Goal: Communication & Community: Answer question/provide support

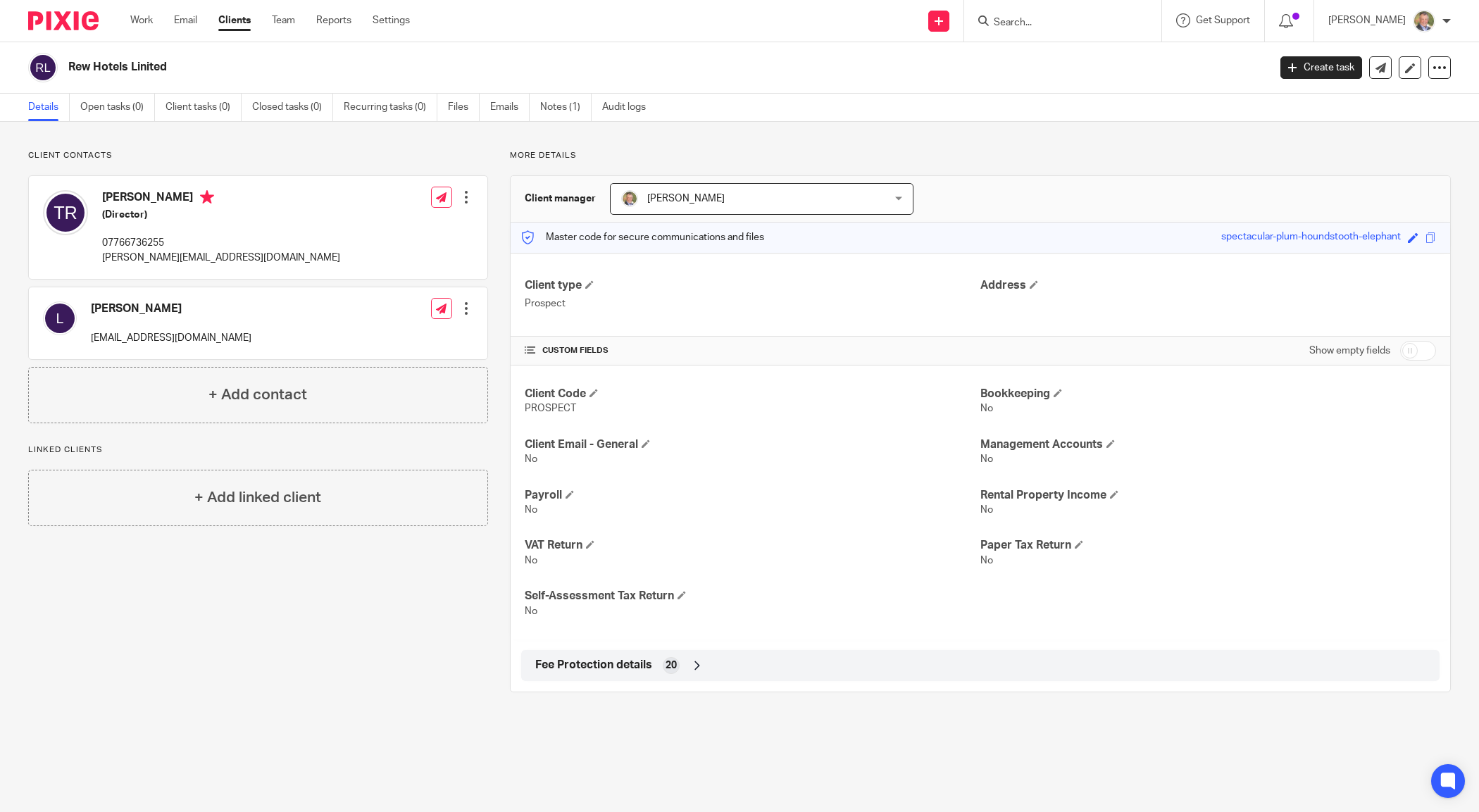
click at [1040, 23] on input "Search" at bounding box center [1055, 23] width 127 height 12
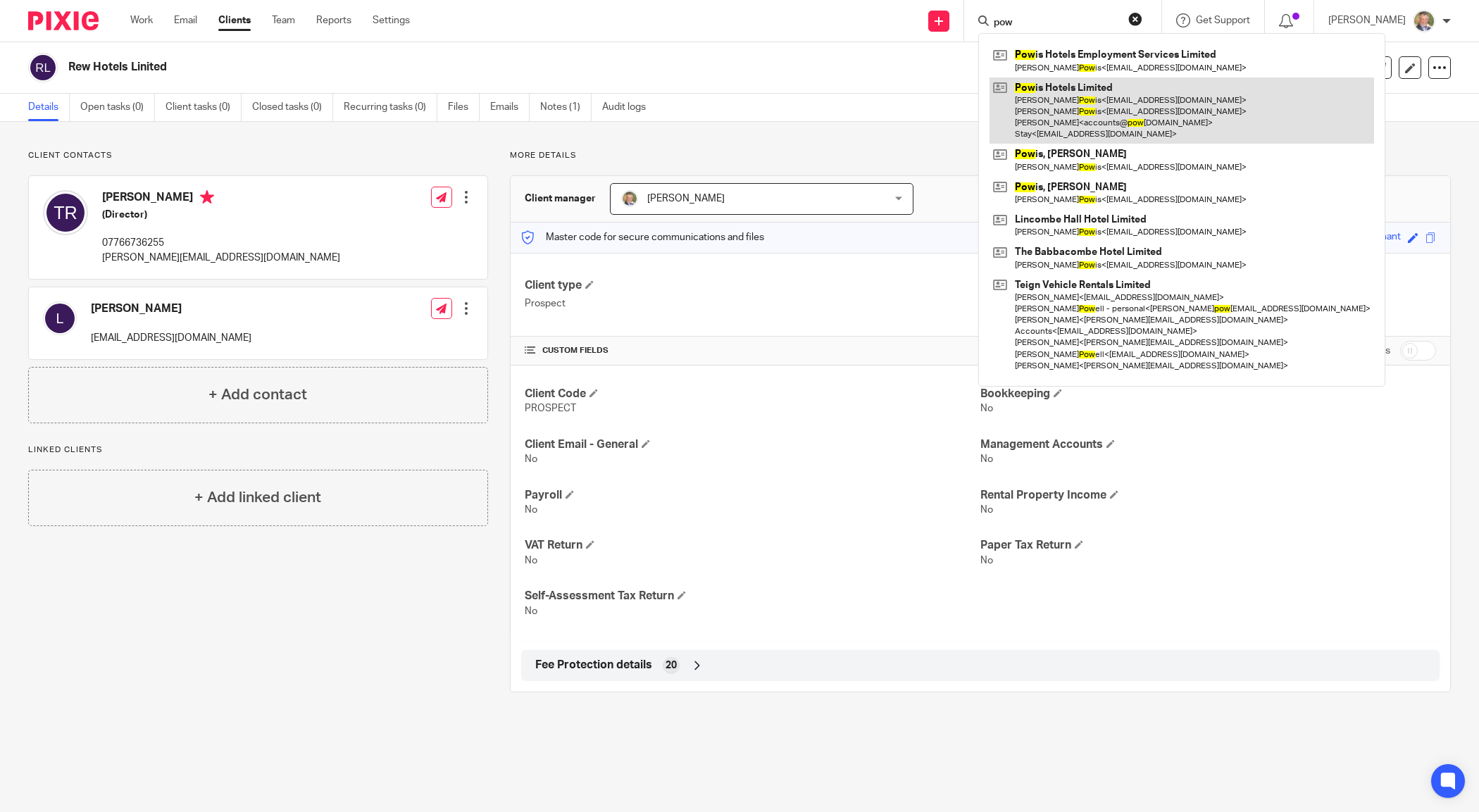
type input "pow"
click at [1090, 95] on link at bounding box center [1182, 110] width 384 height 67
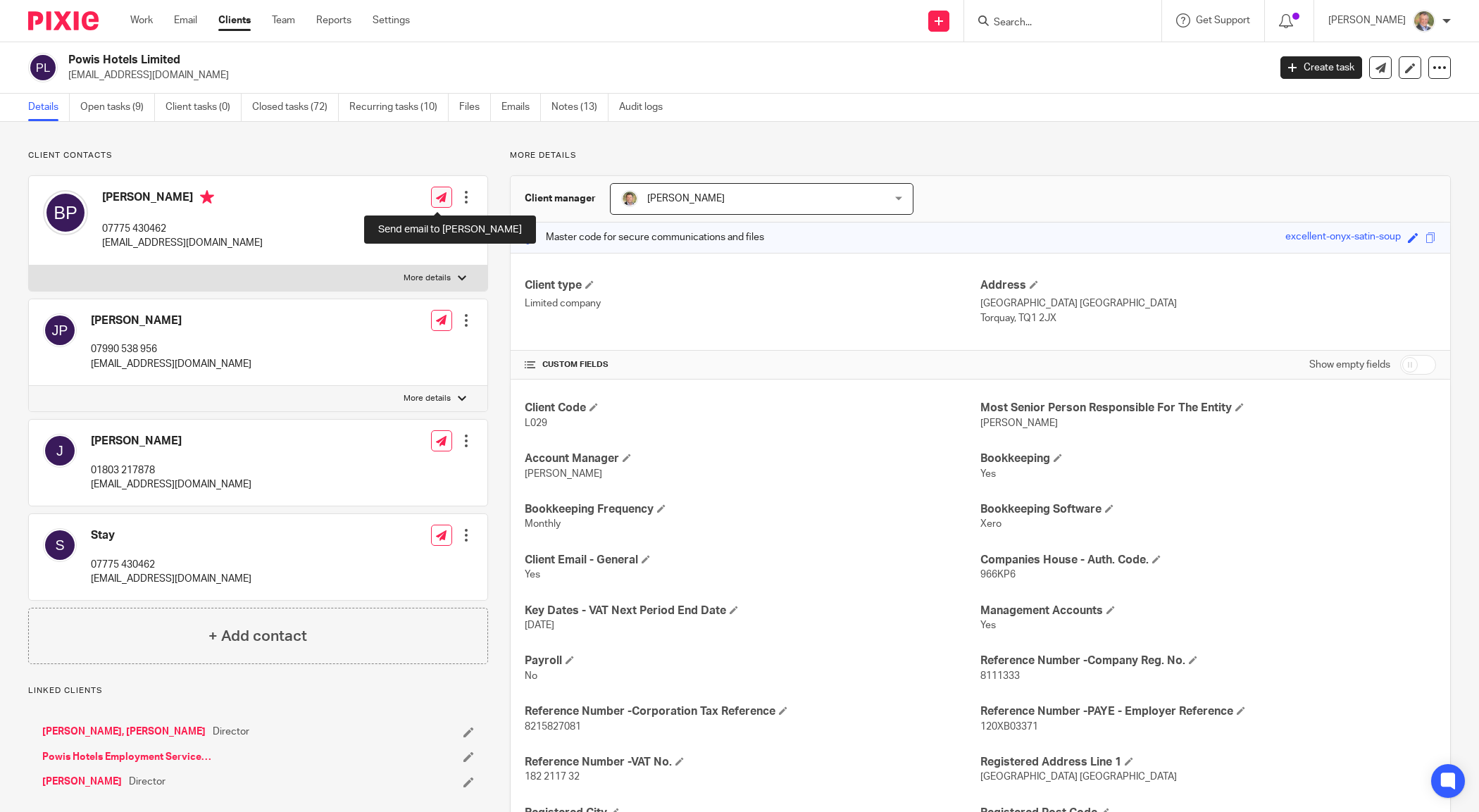
click at [438, 188] on link at bounding box center [441, 197] width 21 height 21
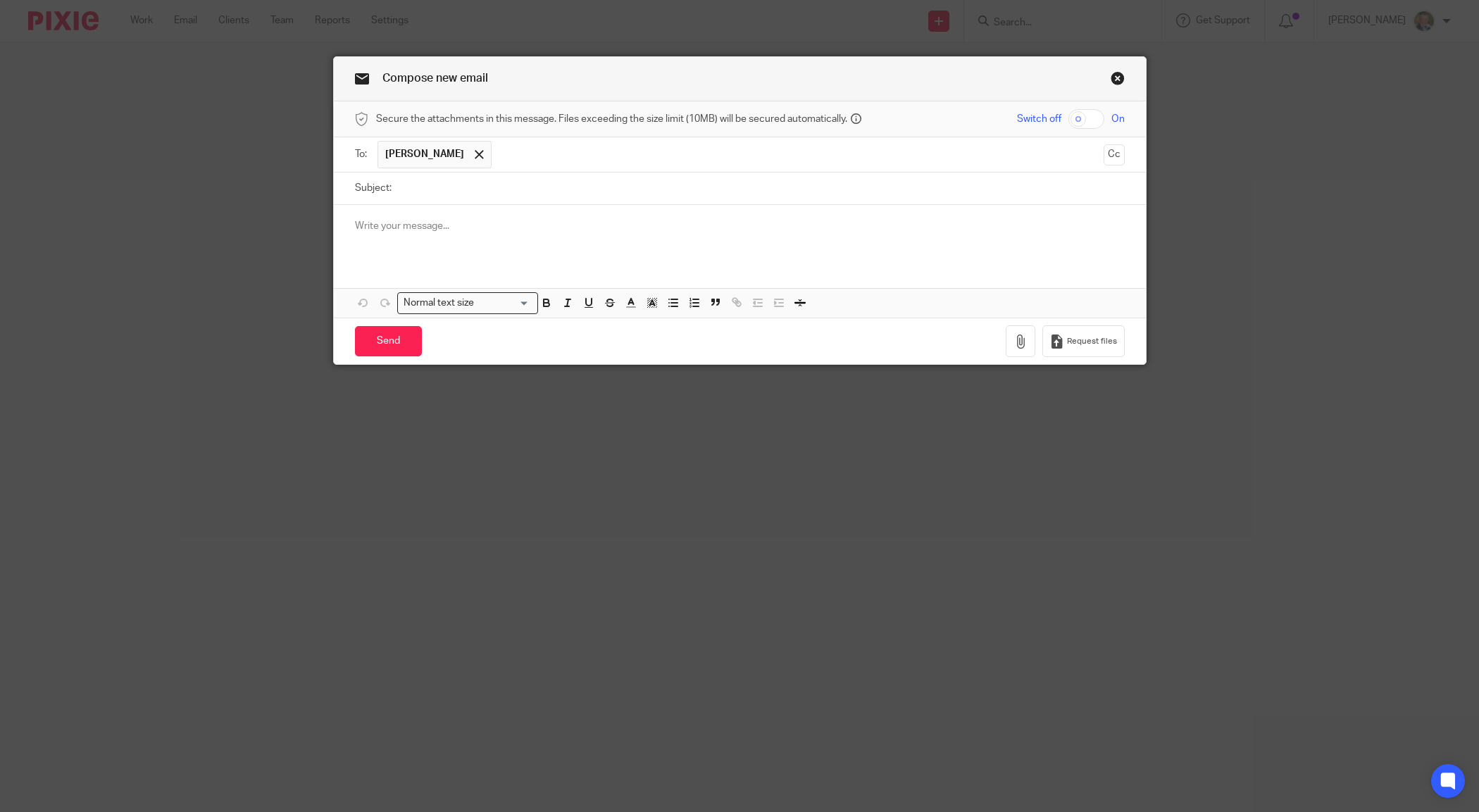
click at [440, 191] on input "Subject:" at bounding box center [761, 189] width 726 height 32
drag, startPoint x: 391, startPoint y: 192, endPoint x: 451, endPoint y: 191, distance: 60.0
click at [399, 191] on input "call back" at bounding box center [761, 189] width 726 height 32
type input "Call back"
click at [424, 224] on p at bounding box center [740, 226] width 770 height 14
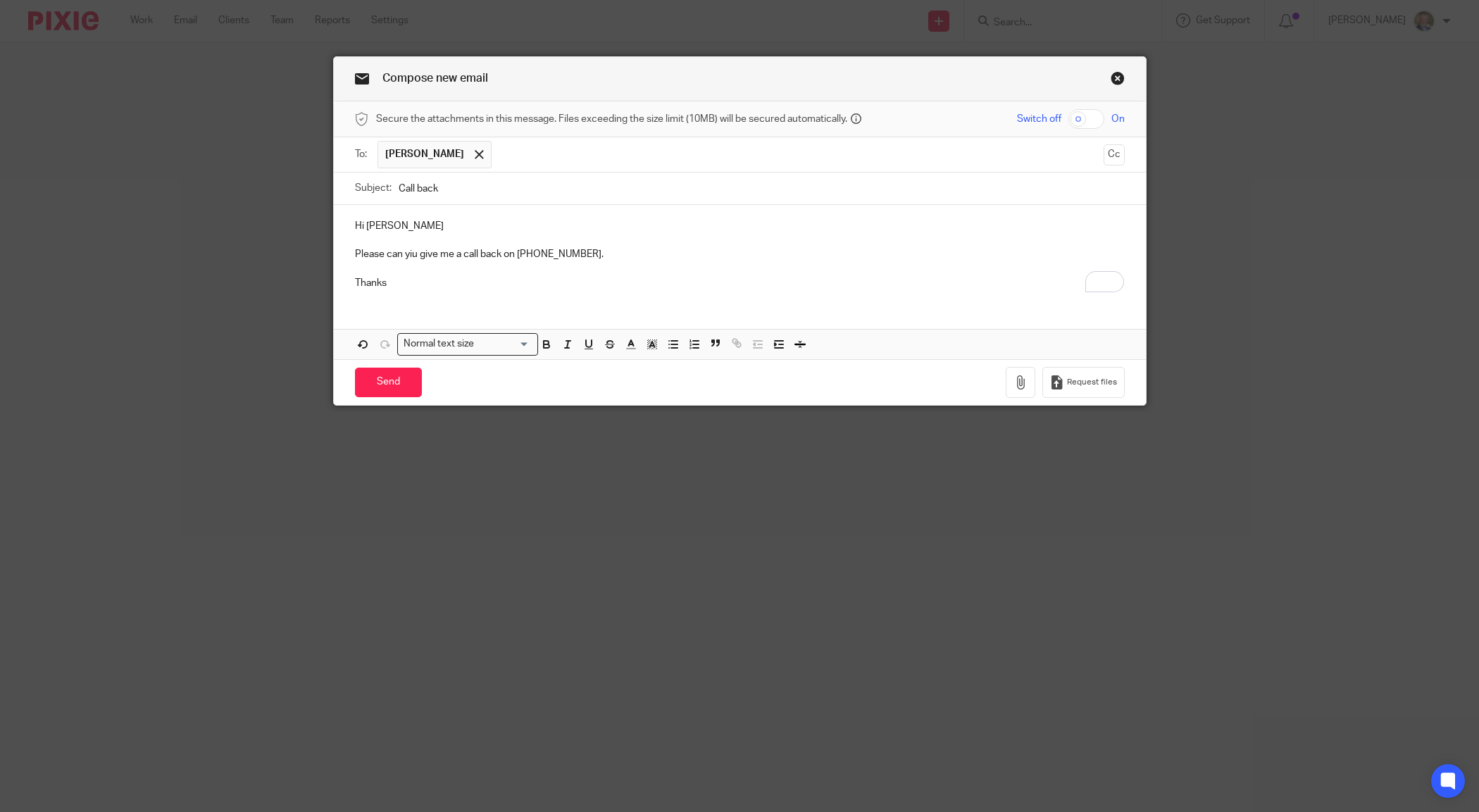
click at [406, 252] on p "Please can yiu give me a call back on 01803 296678." at bounding box center [740, 254] width 770 height 14
click at [458, 294] on div "Hi Brett Please can you give me a call back on 01803 296678. Thanks" at bounding box center [740, 253] width 812 height 96
click at [397, 384] on input "Send" at bounding box center [389, 382] width 67 height 31
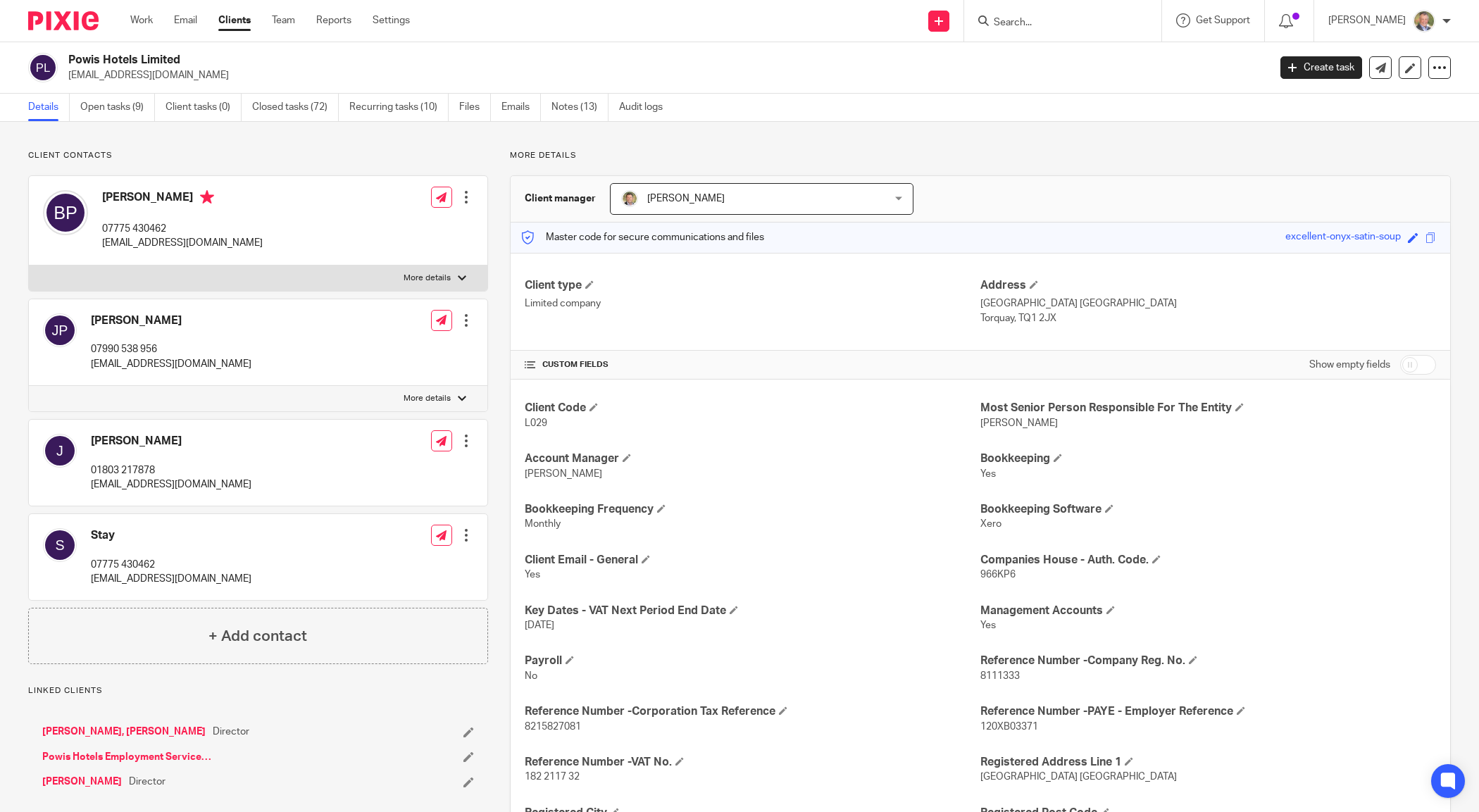
click at [1048, 18] on input "Search" at bounding box center [1055, 23] width 127 height 12
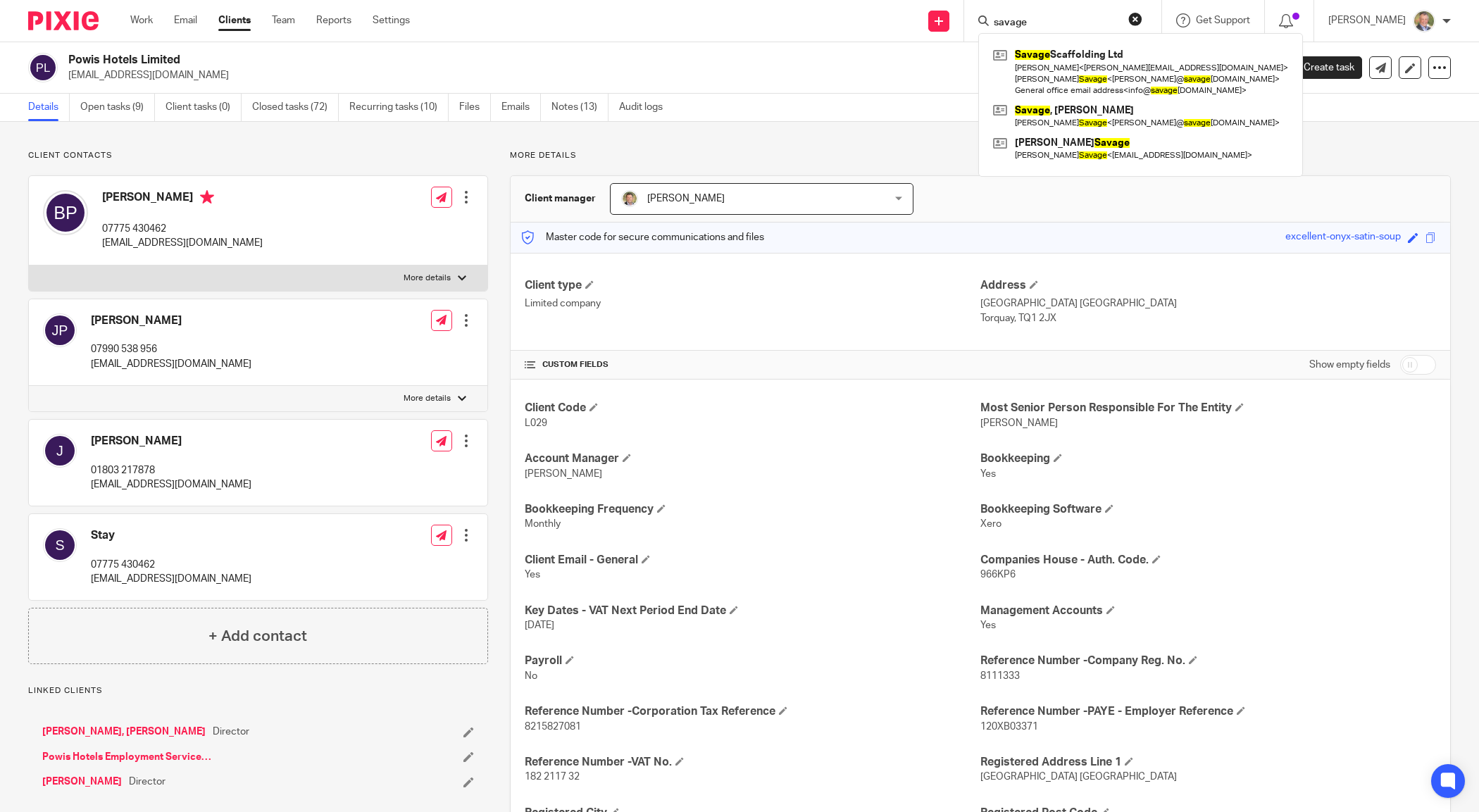
type input "savage"
click button "submit" at bounding box center [0, 0] width 0 height 0
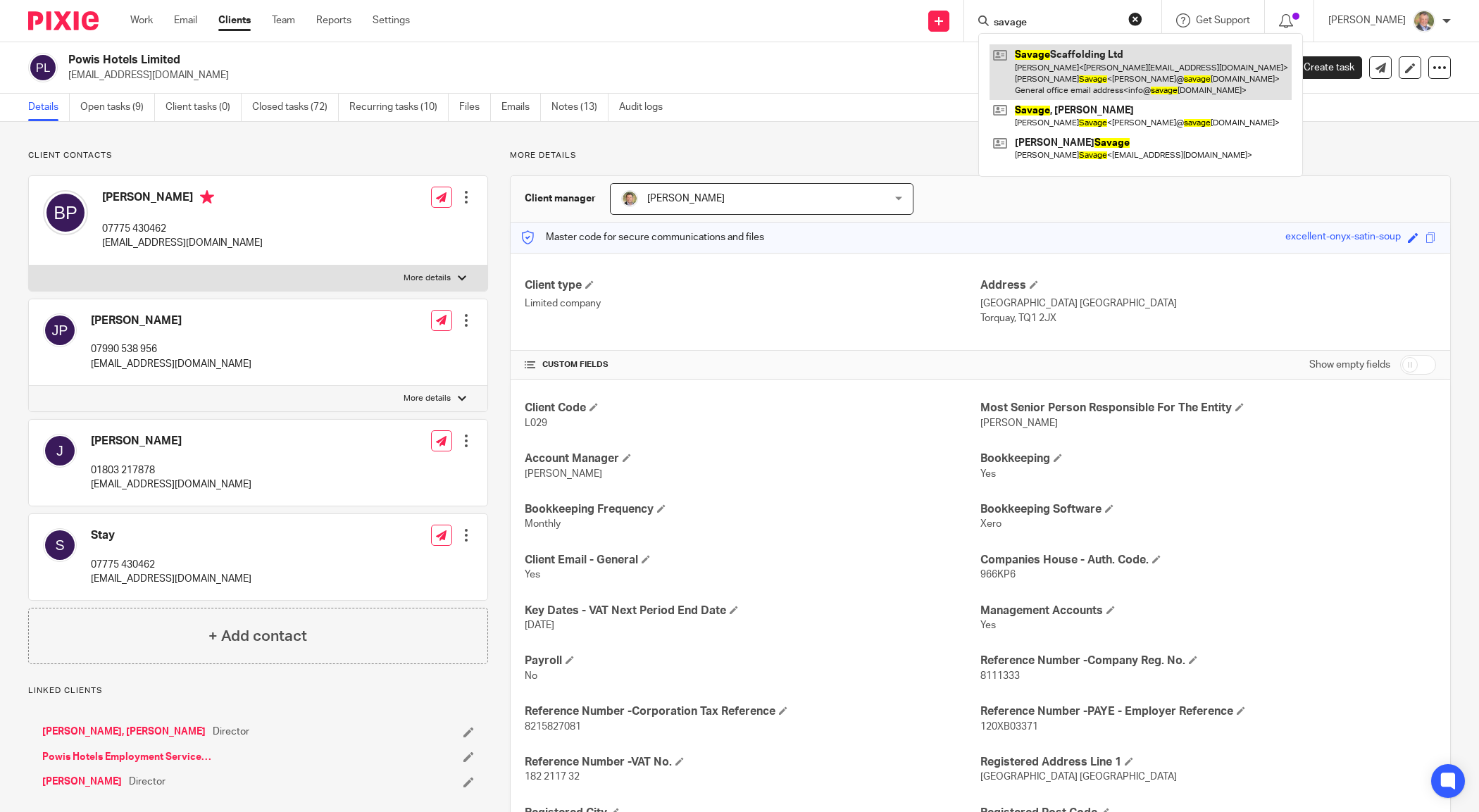
click at [1120, 68] on link at bounding box center [1140, 72] width 302 height 55
